Goal: Check status: Check status

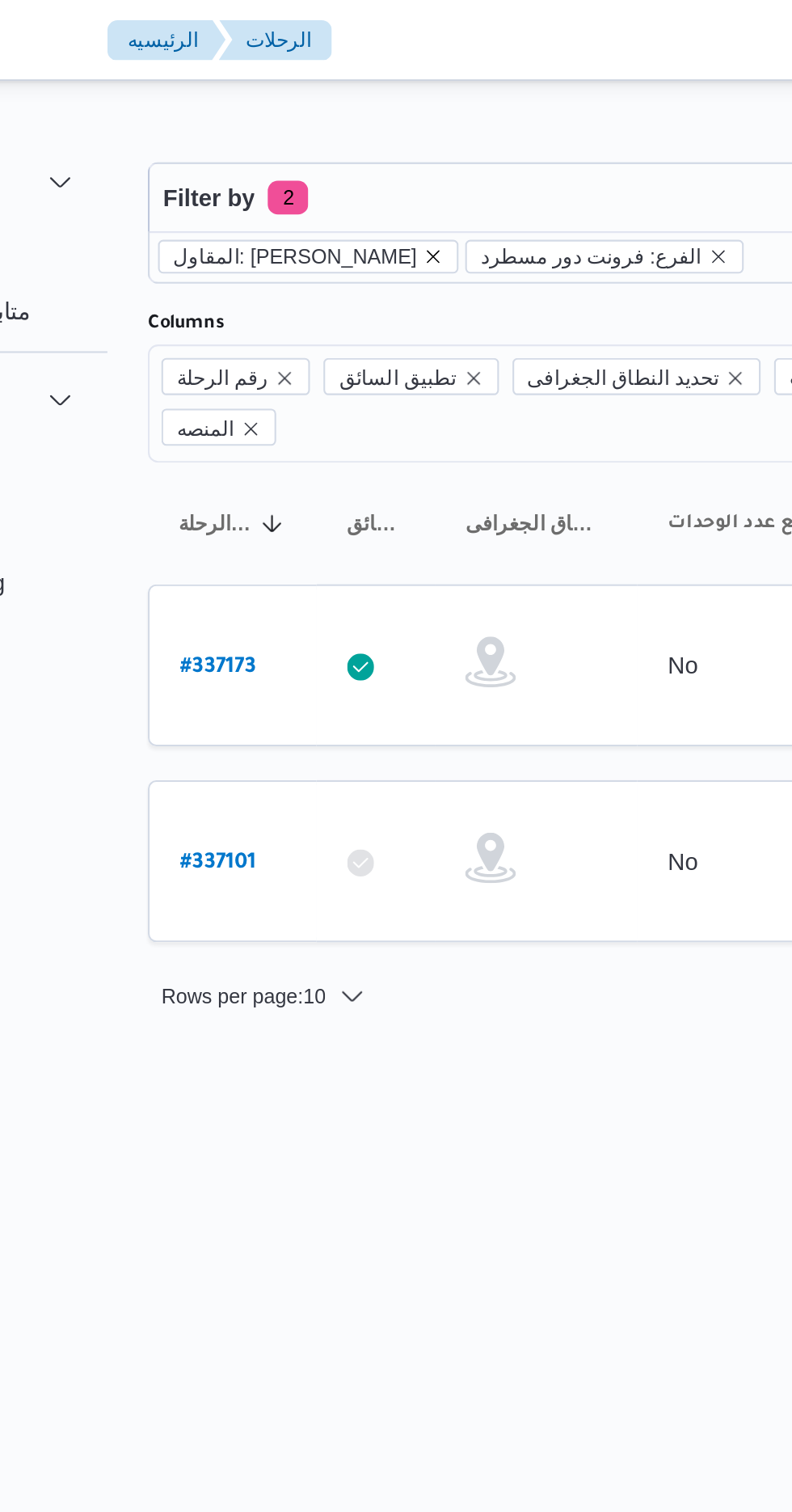
click at [352, 122] on icon "remove selected entity" at bounding box center [347, 122] width 10 height 10
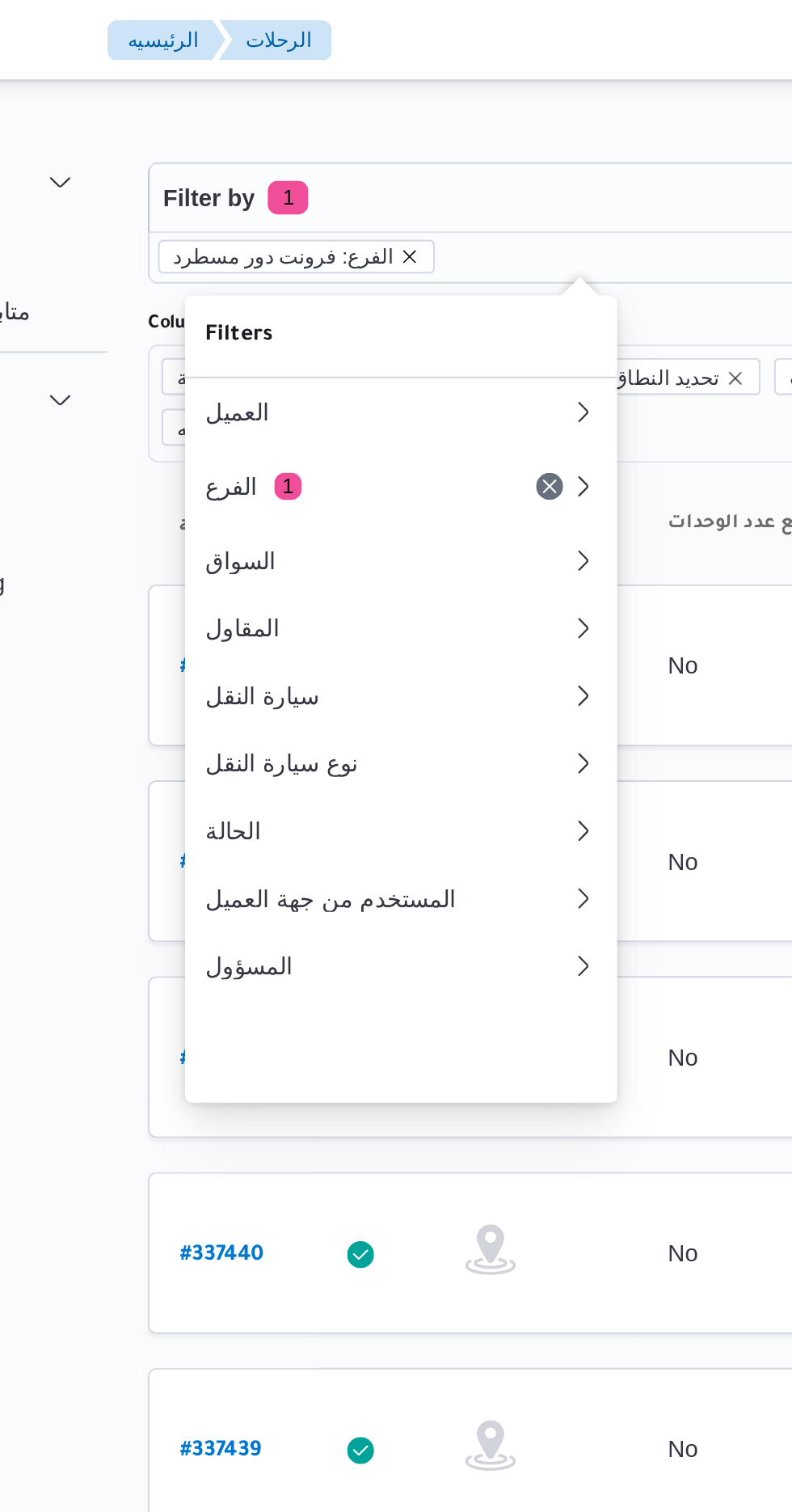
click at [333, 122] on icon "remove selected entity" at bounding box center [335, 122] width 6 height 6
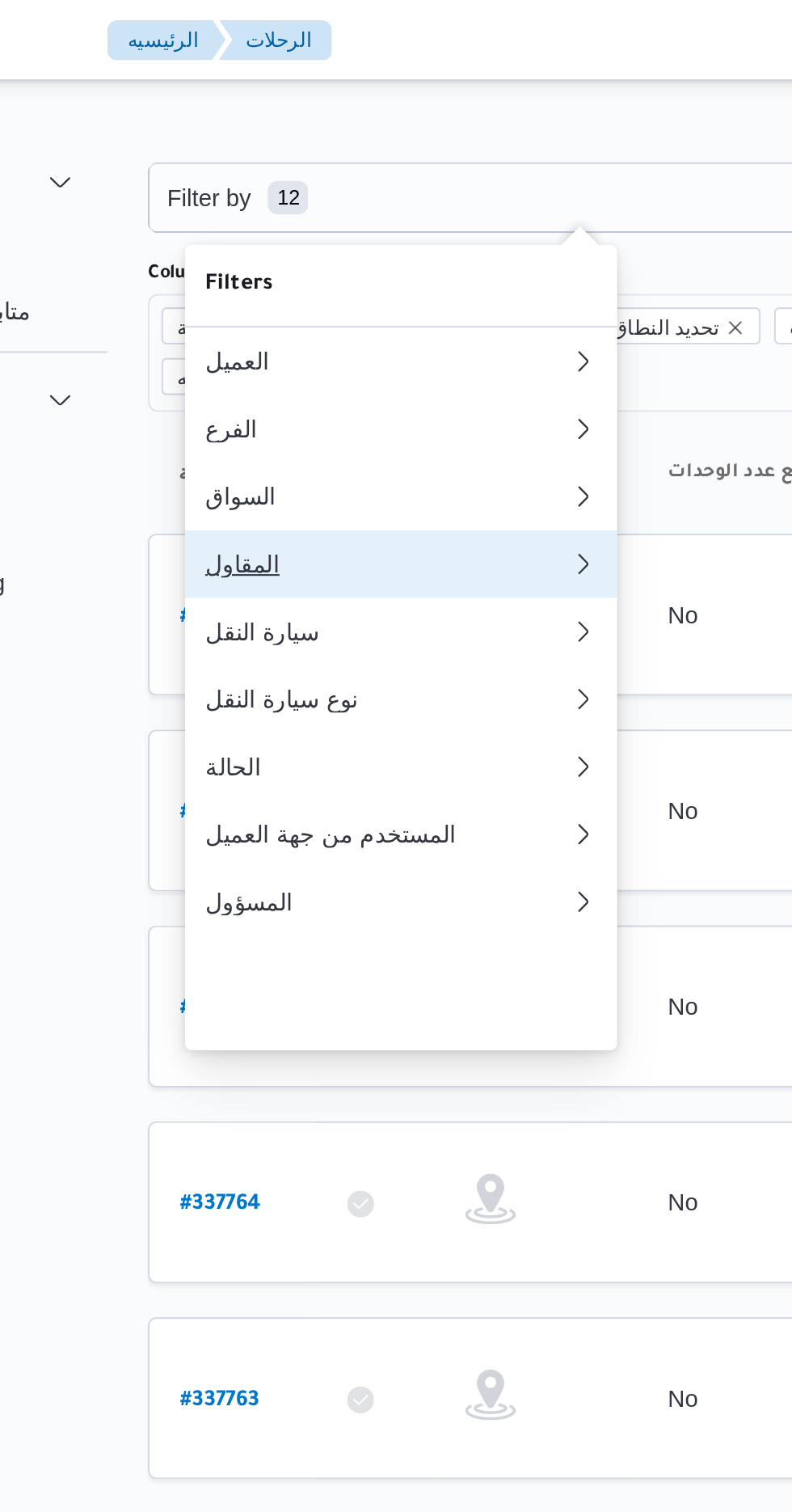
click at [280, 276] on div "المقاول" at bounding box center [321, 269] width 168 height 13
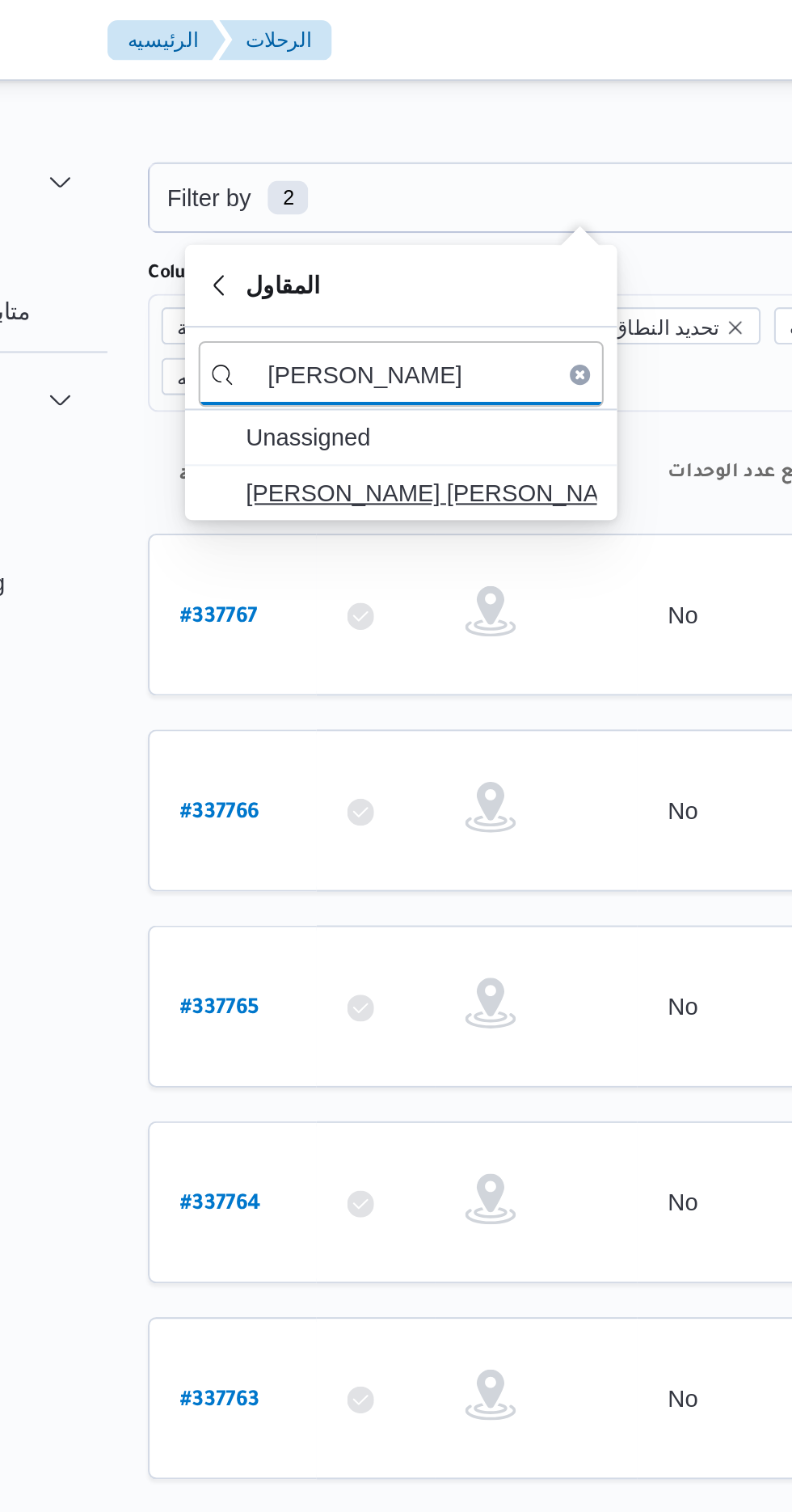
type input "[PERSON_NAME]"
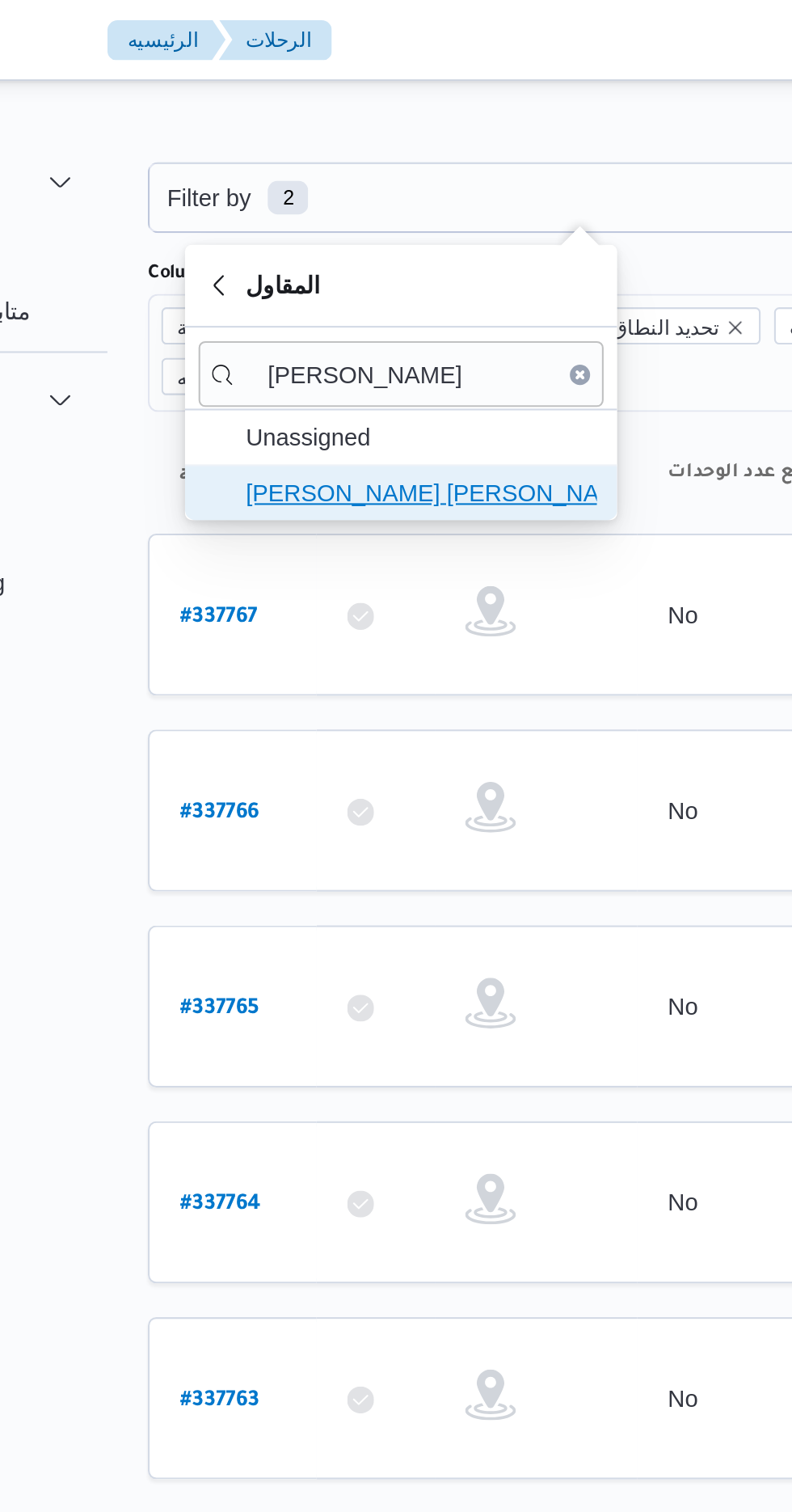
click at [308, 237] on span "[PERSON_NAME] [PERSON_NAME]" at bounding box center [341, 236] width 168 height 19
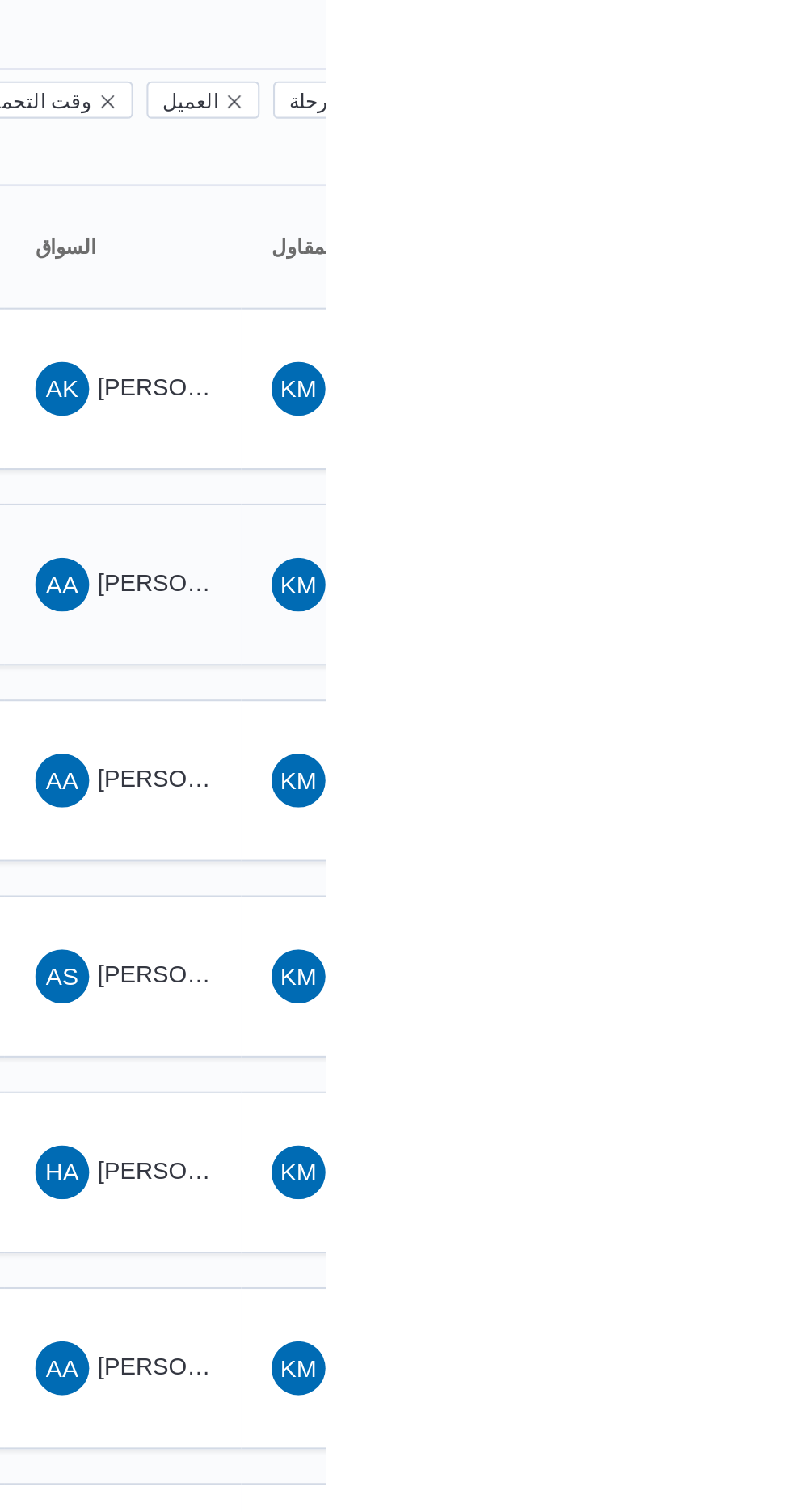
click at [708, 399] on span "AA [PERSON_NAME]" at bounding box center [695, 412] width 84 height 26
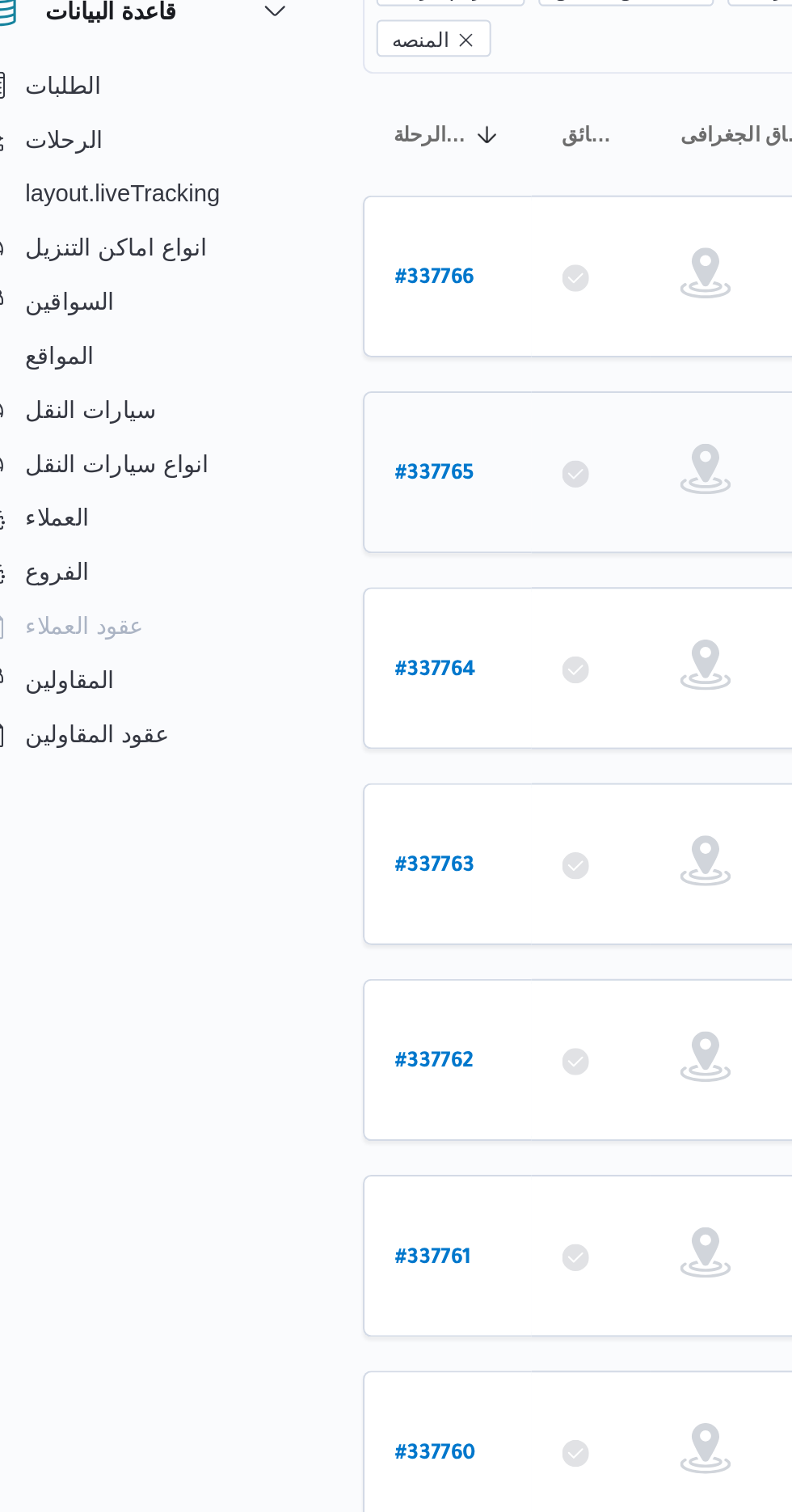
click at [244, 408] on b "# 337765" at bounding box center [244, 413] width 38 height 11
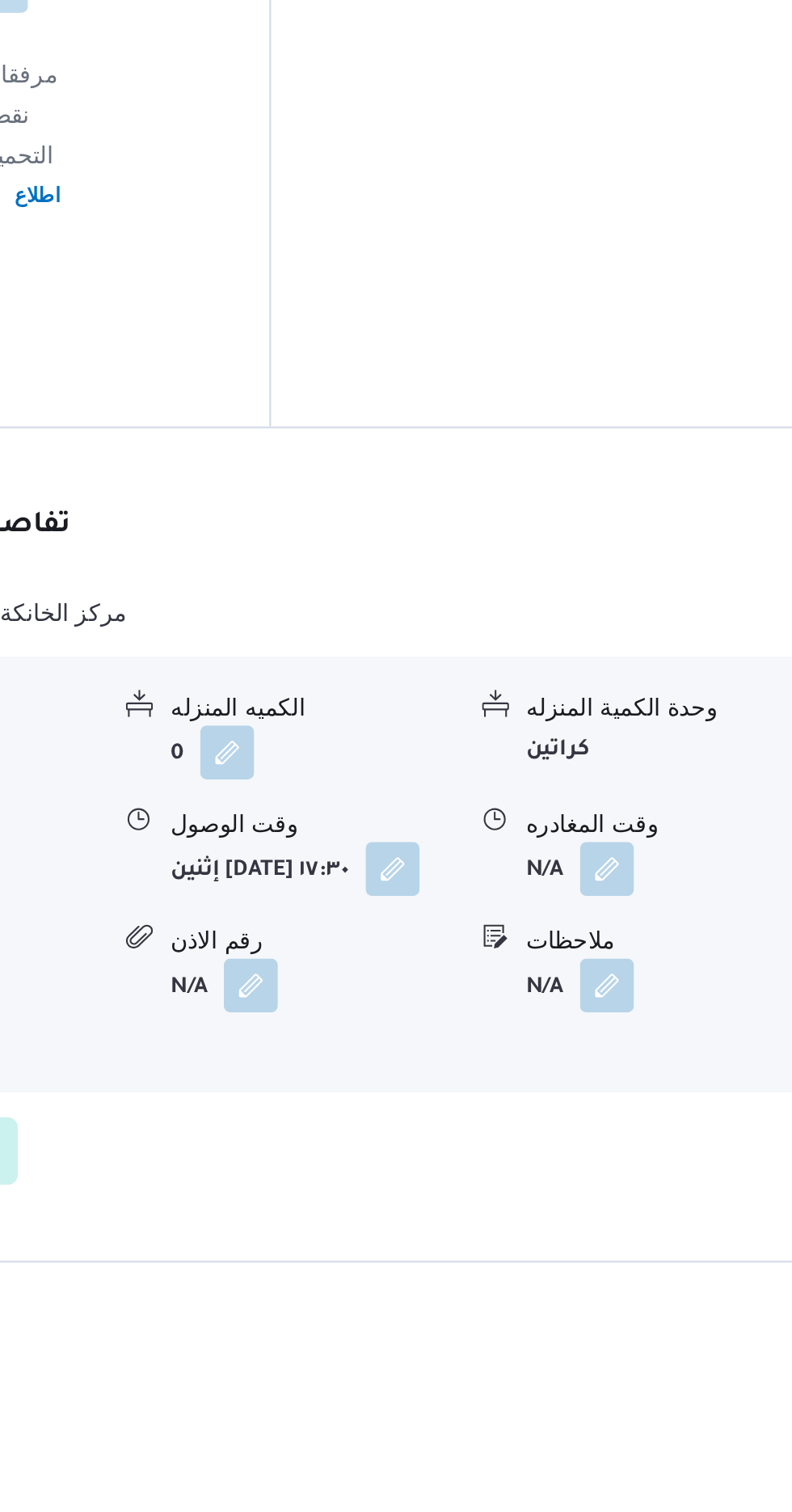
scroll to position [1395, 0]
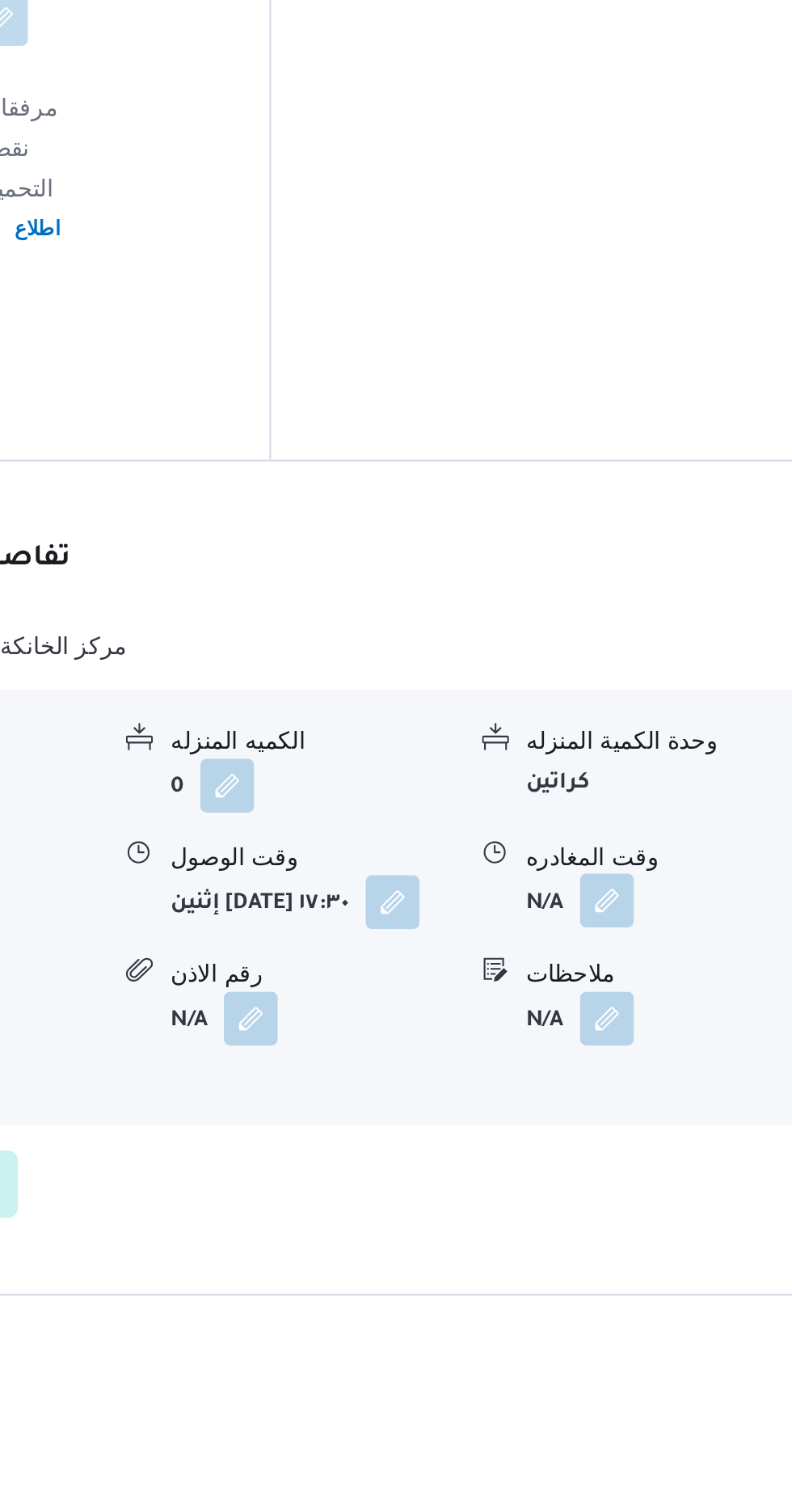
click at [673, 1100] on button "button" at bounding box center [667, 1113] width 26 height 26
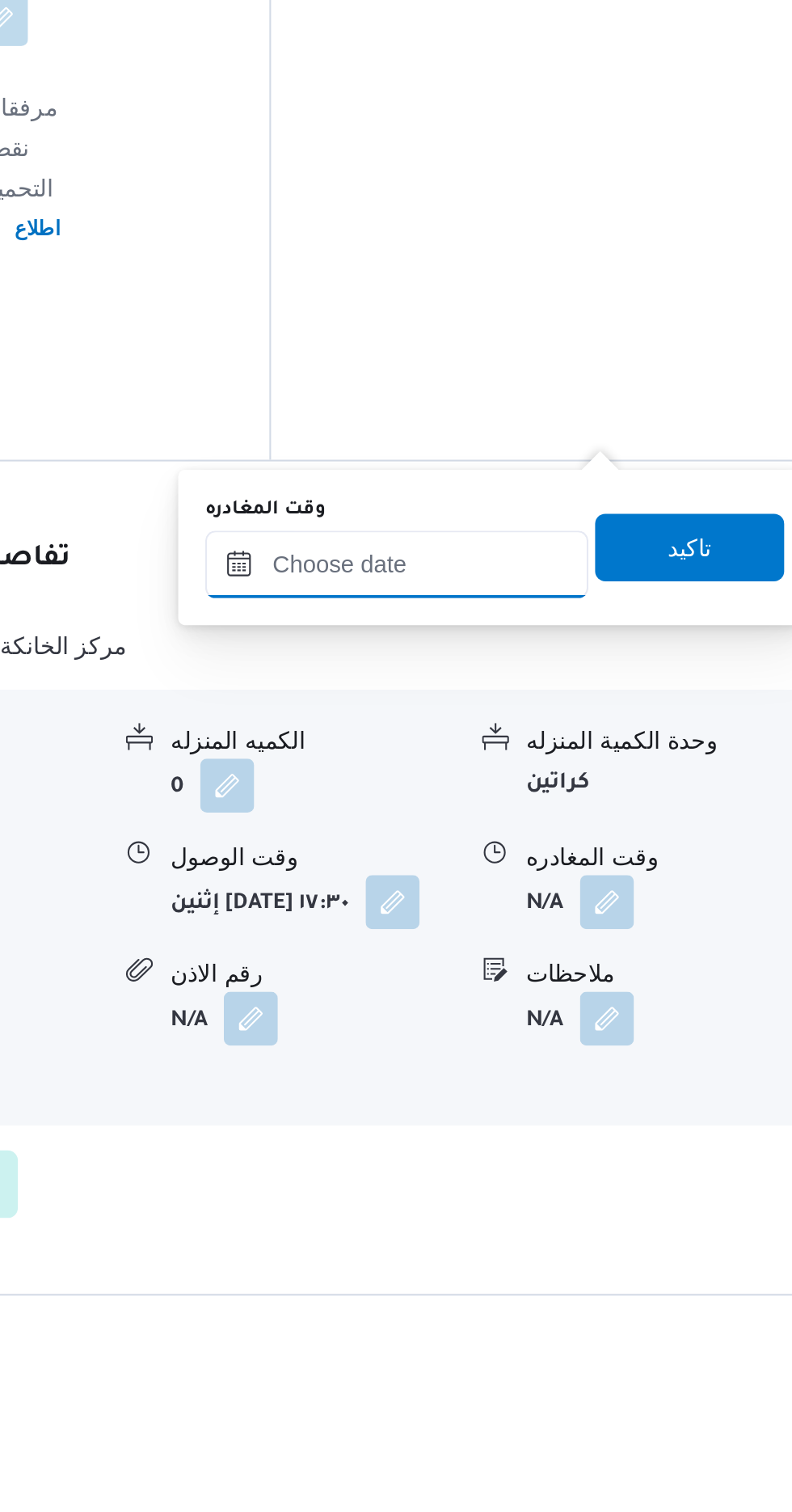
click at [633, 948] on input "وقت المغادره" at bounding box center [567, 951] width 184 height 32
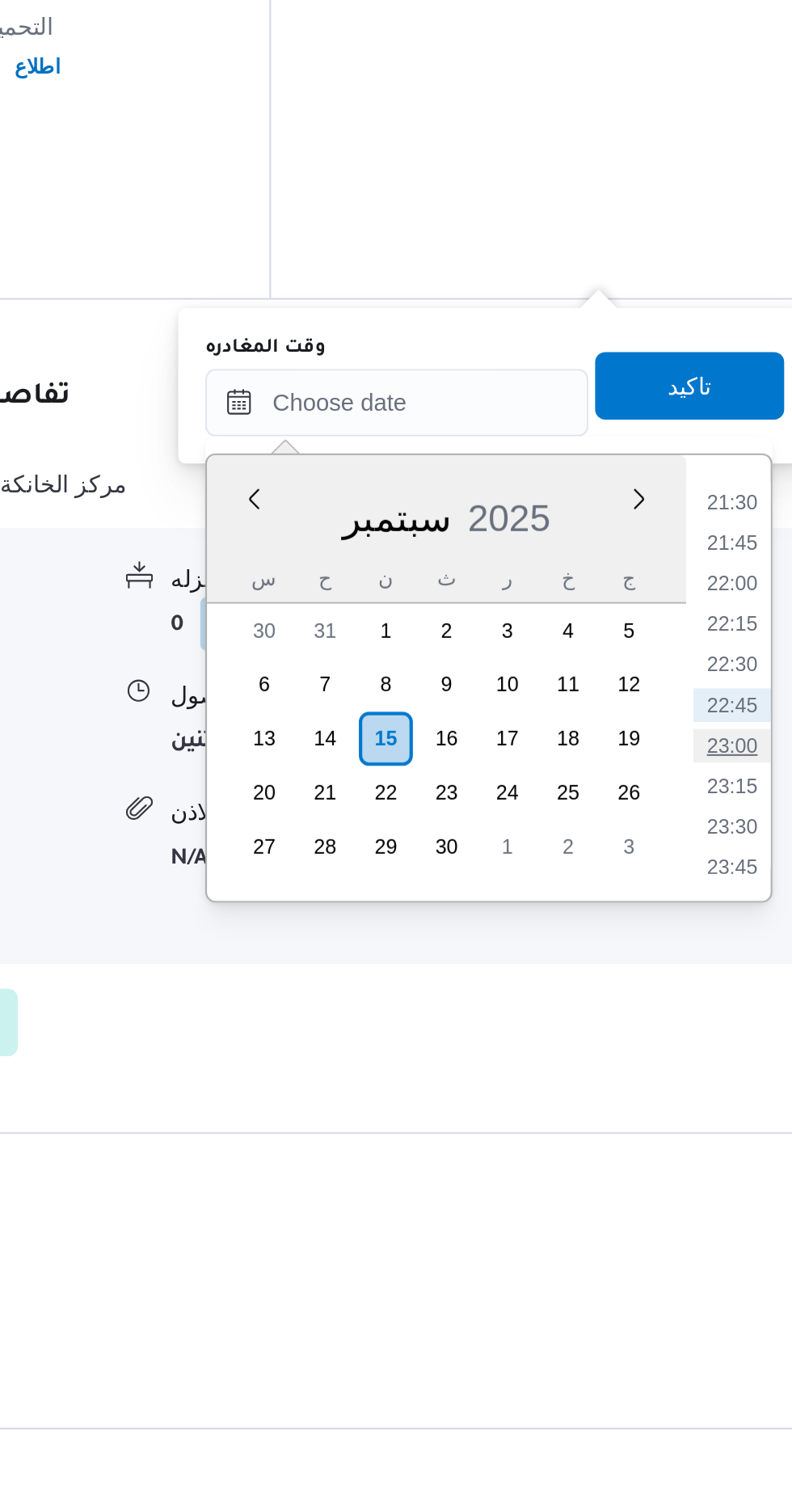
click at [723, 1113] on li "23:00" at bounding box center [726, 1116] width 37 height 16
type input "[DATE] ٢٣:٠٠"
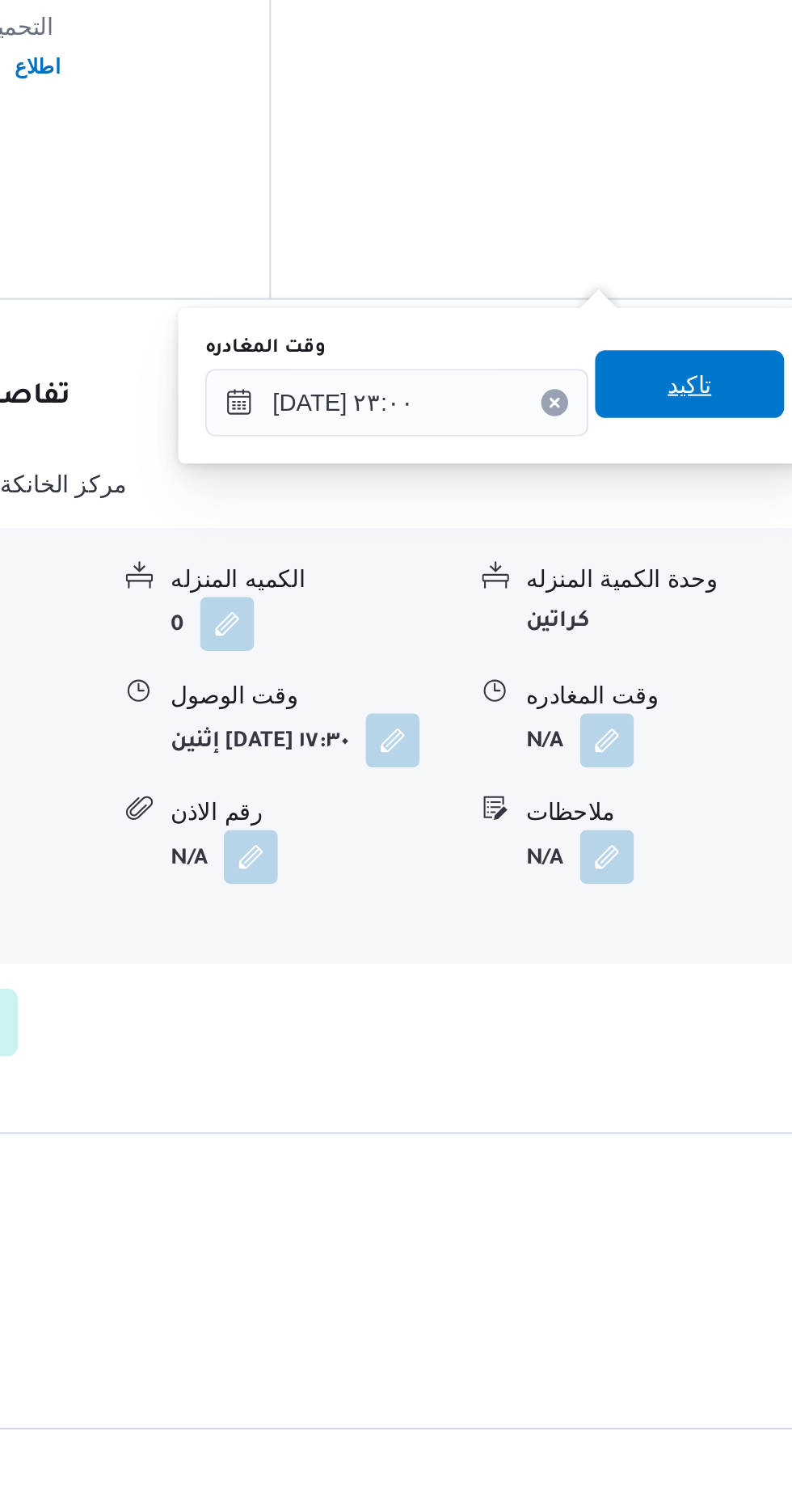
click at [717, 952] on span "تاكيد" at bounding box center [706, 943] width 90 height 32
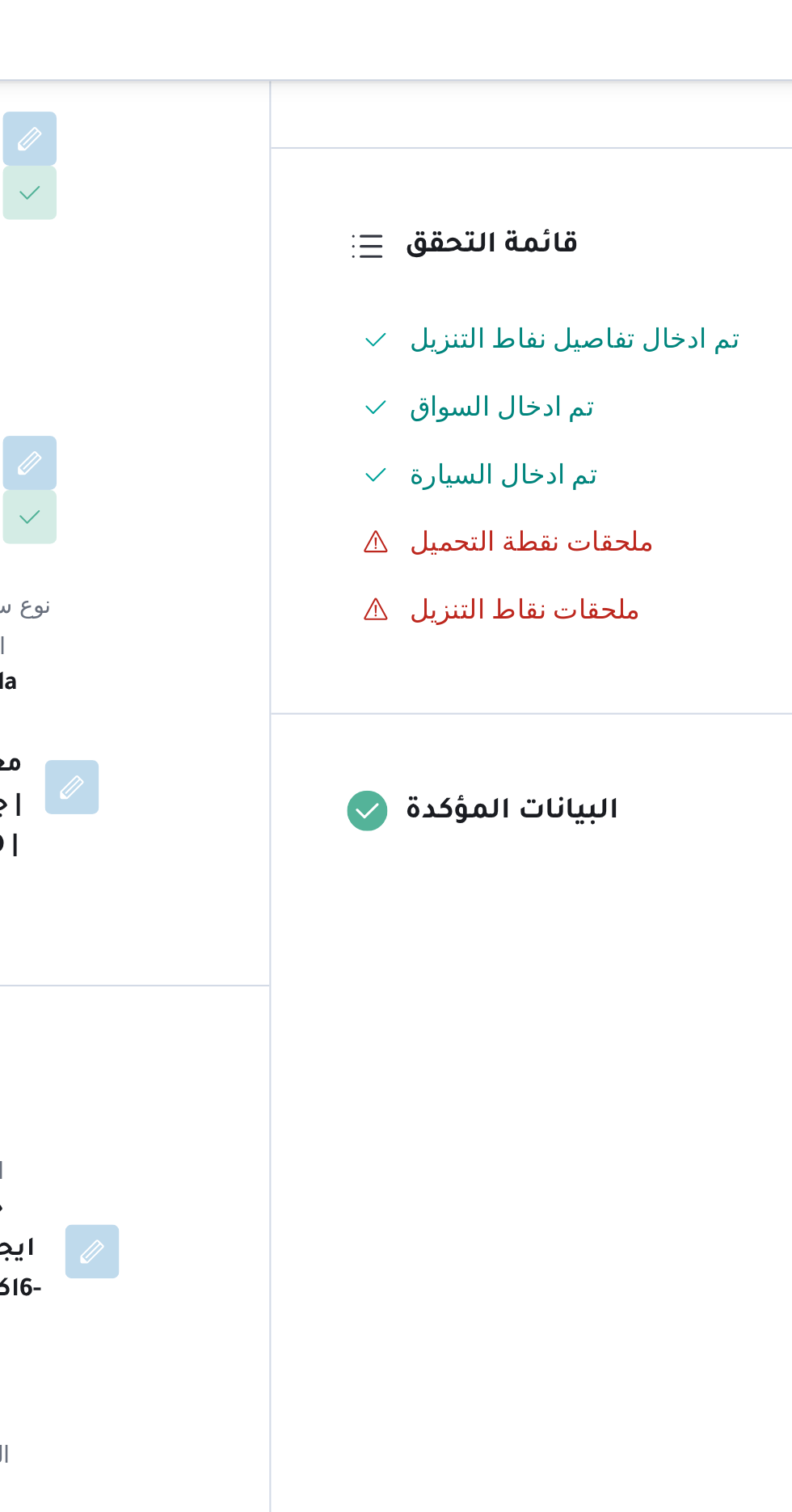
scroll to position [0, 0]
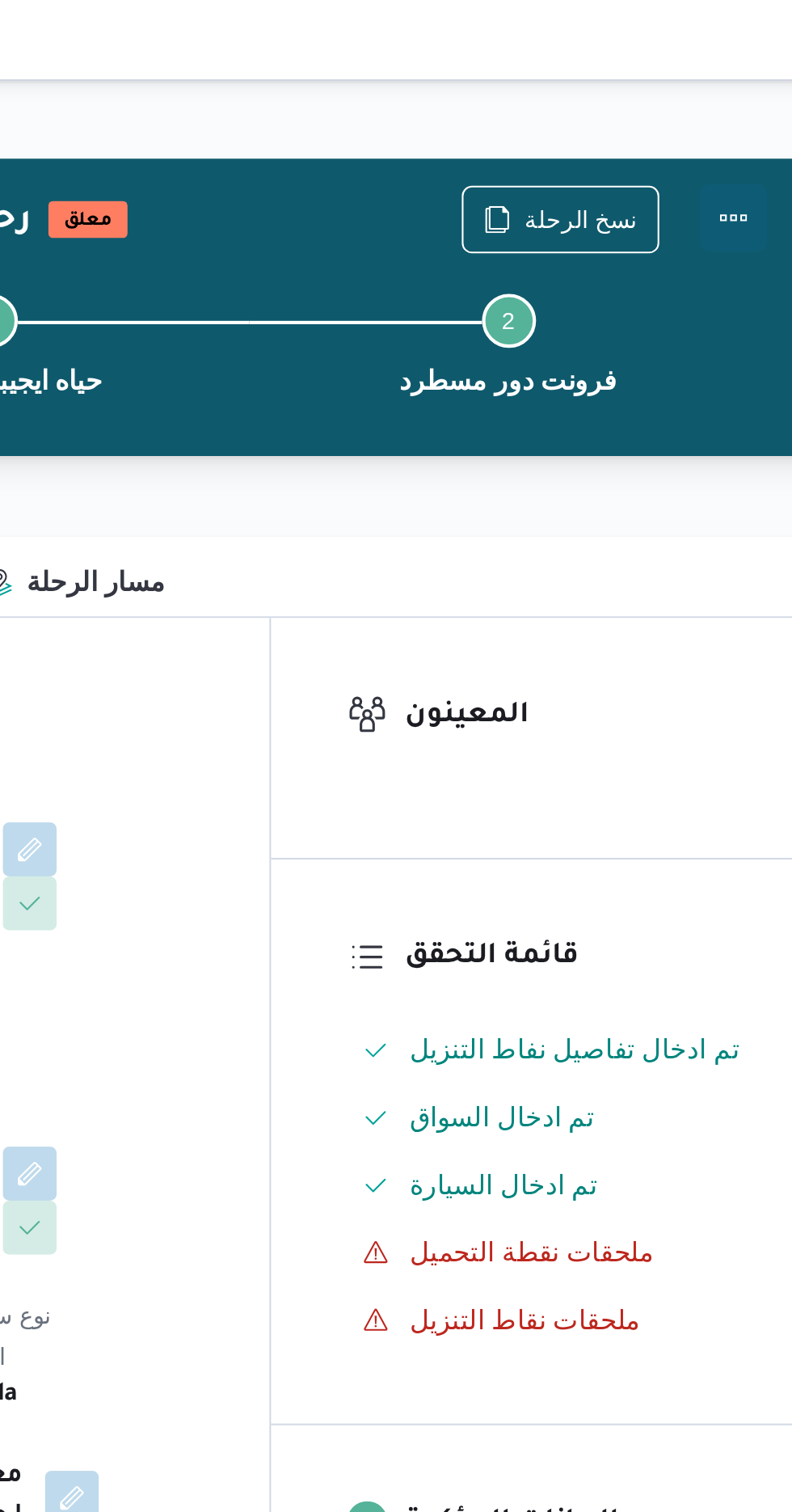
click at [721, 101] on button "Actions" at bounding box center [727, 104] width 32 height 32
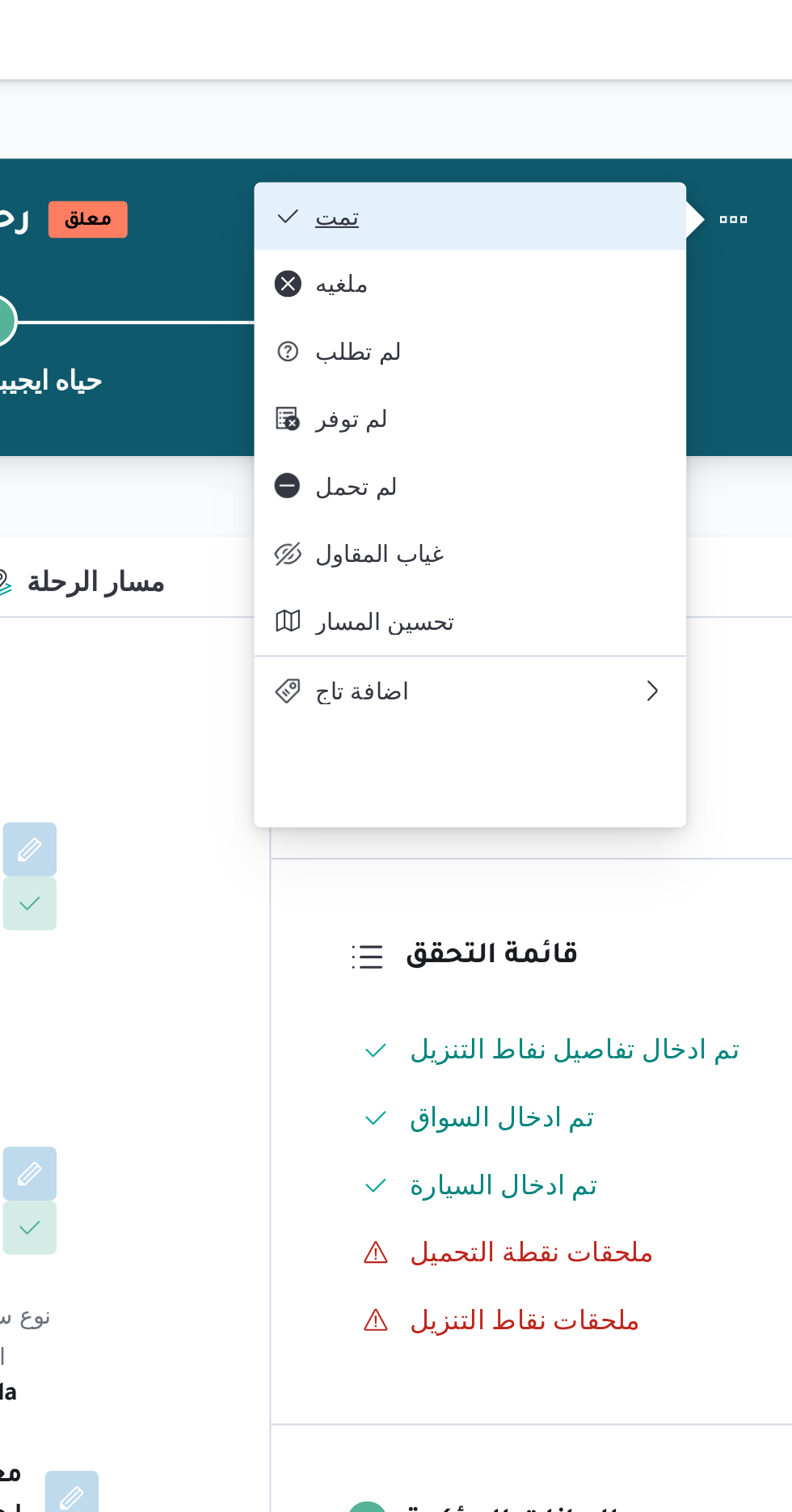
click at [681, 110] on span "تمت" at bounding box center [611, 103] width 168 height 13
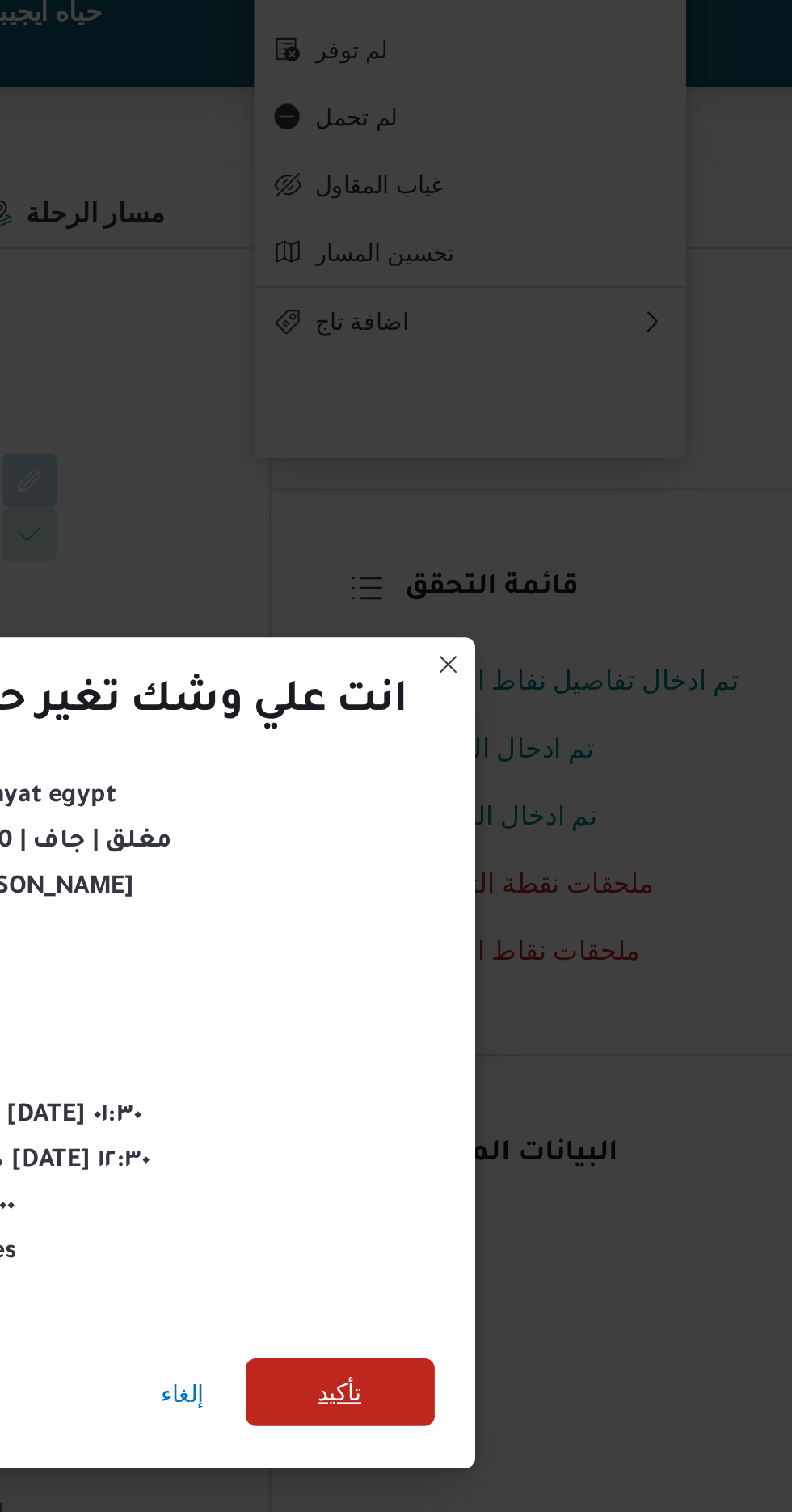
click at [558, 844] on span "تأكيد" at bounding box center [539, 842] width 90 height 32
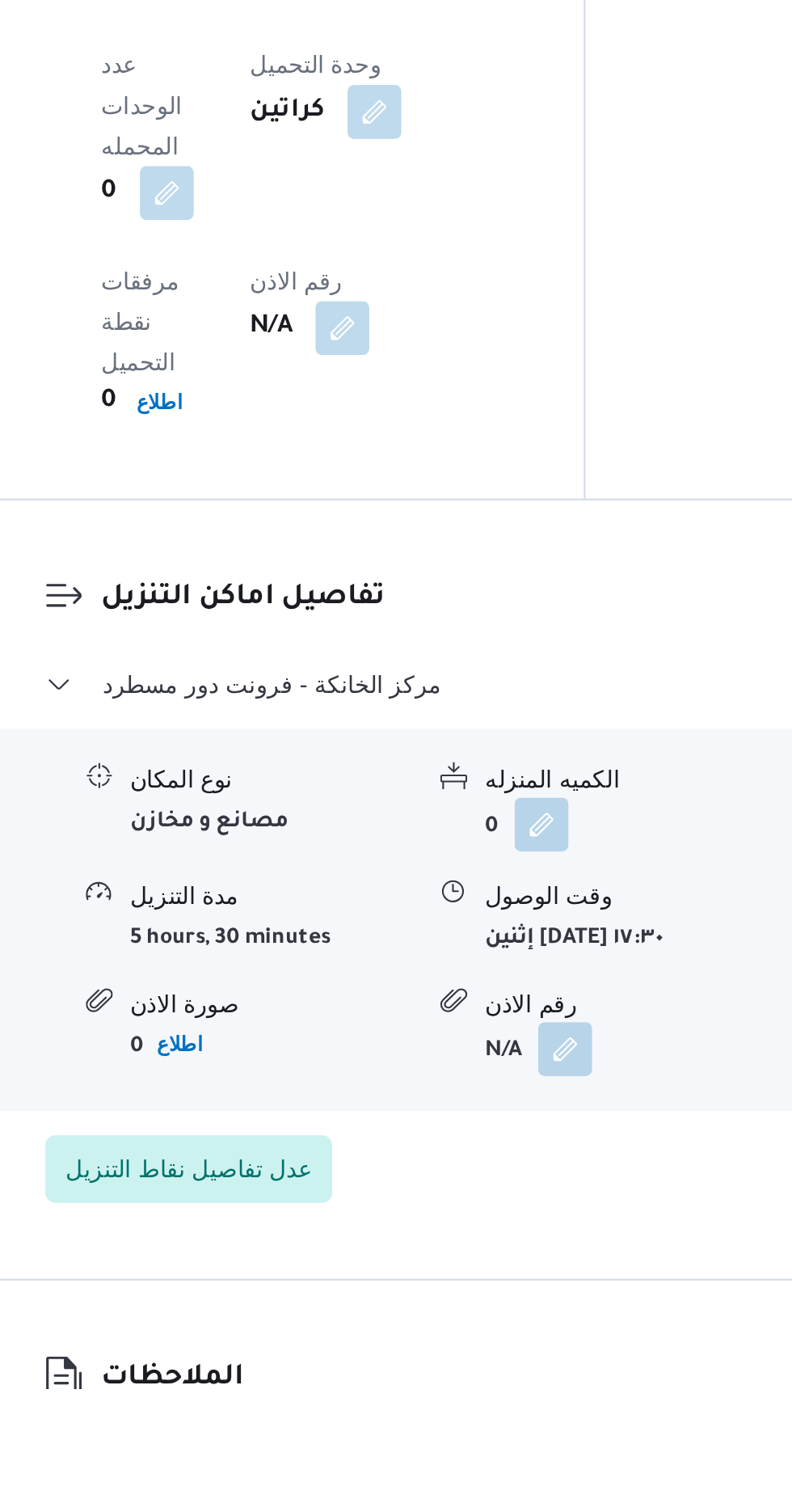
scroll to position [1037, 0]
